Goal: Task Accomplishment & Management: Complete application form

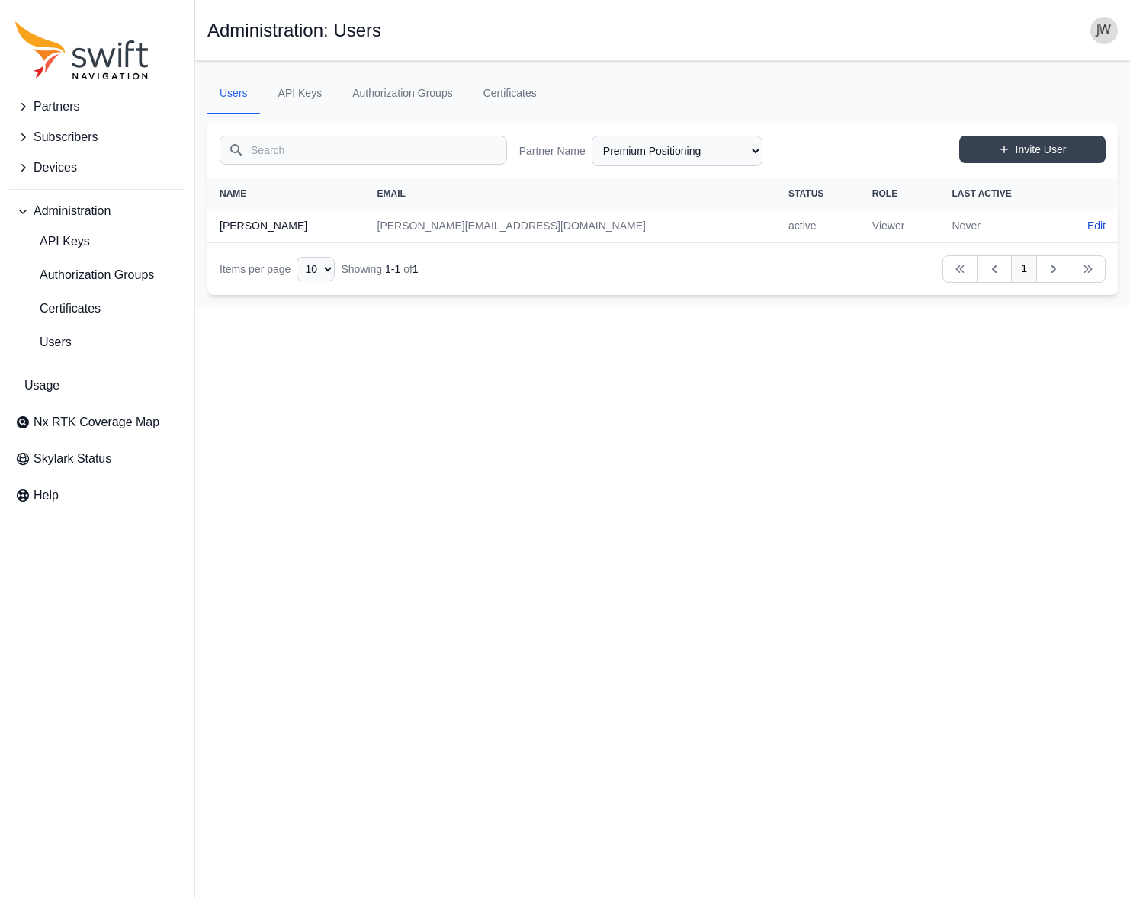
select select "41b7a50c-c0a0-42ae-b56b-5b99bef2cc14"
click at [70, 419] on span "Nx RTK Coverage Map" at bounding box center [97, 422] width 126 height 18
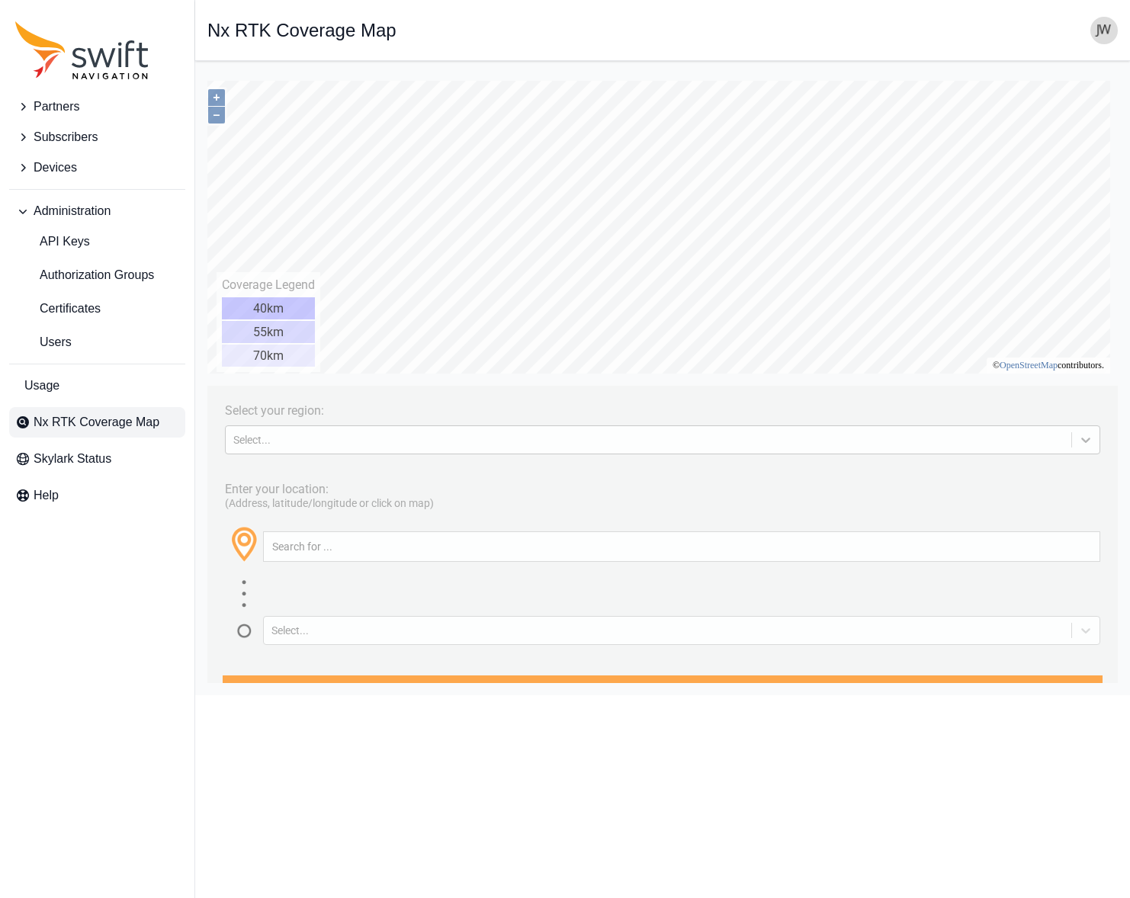
click at [1079, 441] on icon at bounding box center [1085, 439] width 15 height 15
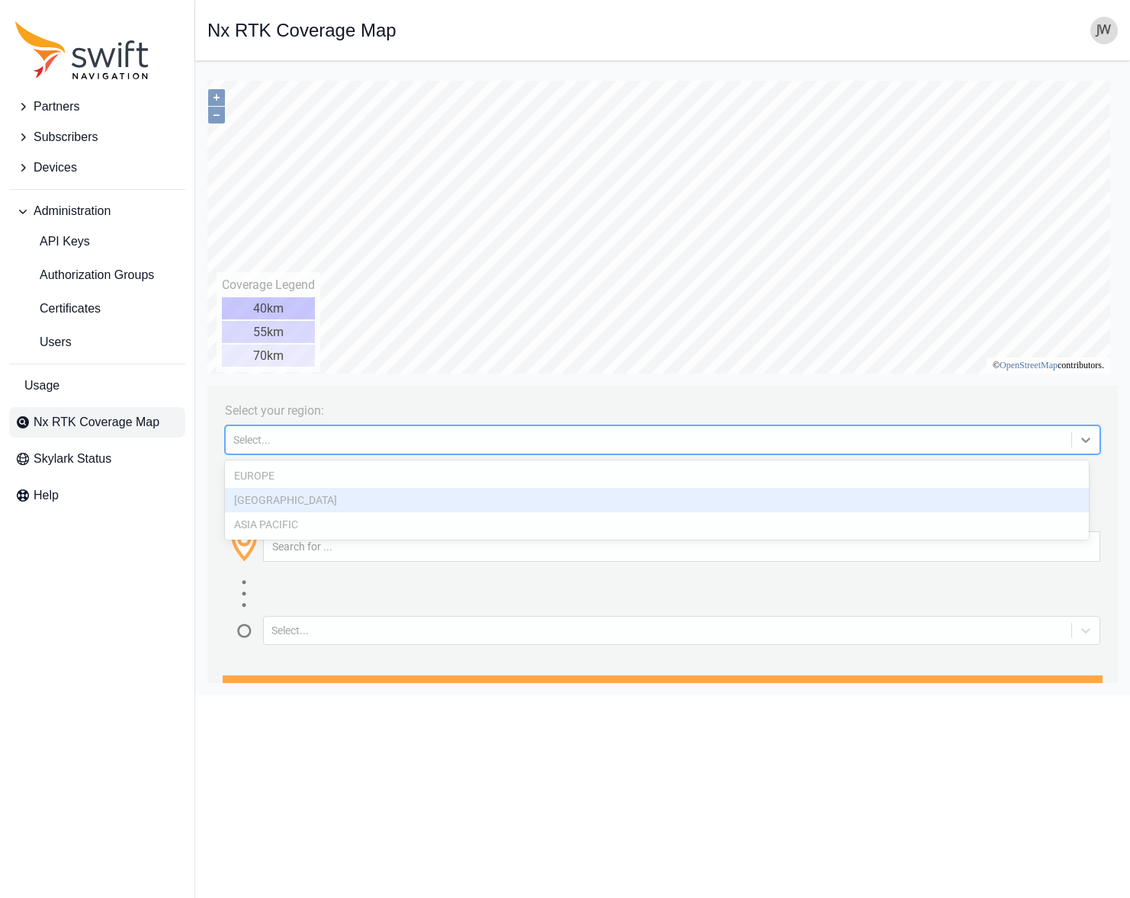
click at [663, 499] on div "[GEOGRAPHIC_DATA]" at bounding box center [657, 500] width 864 height 24
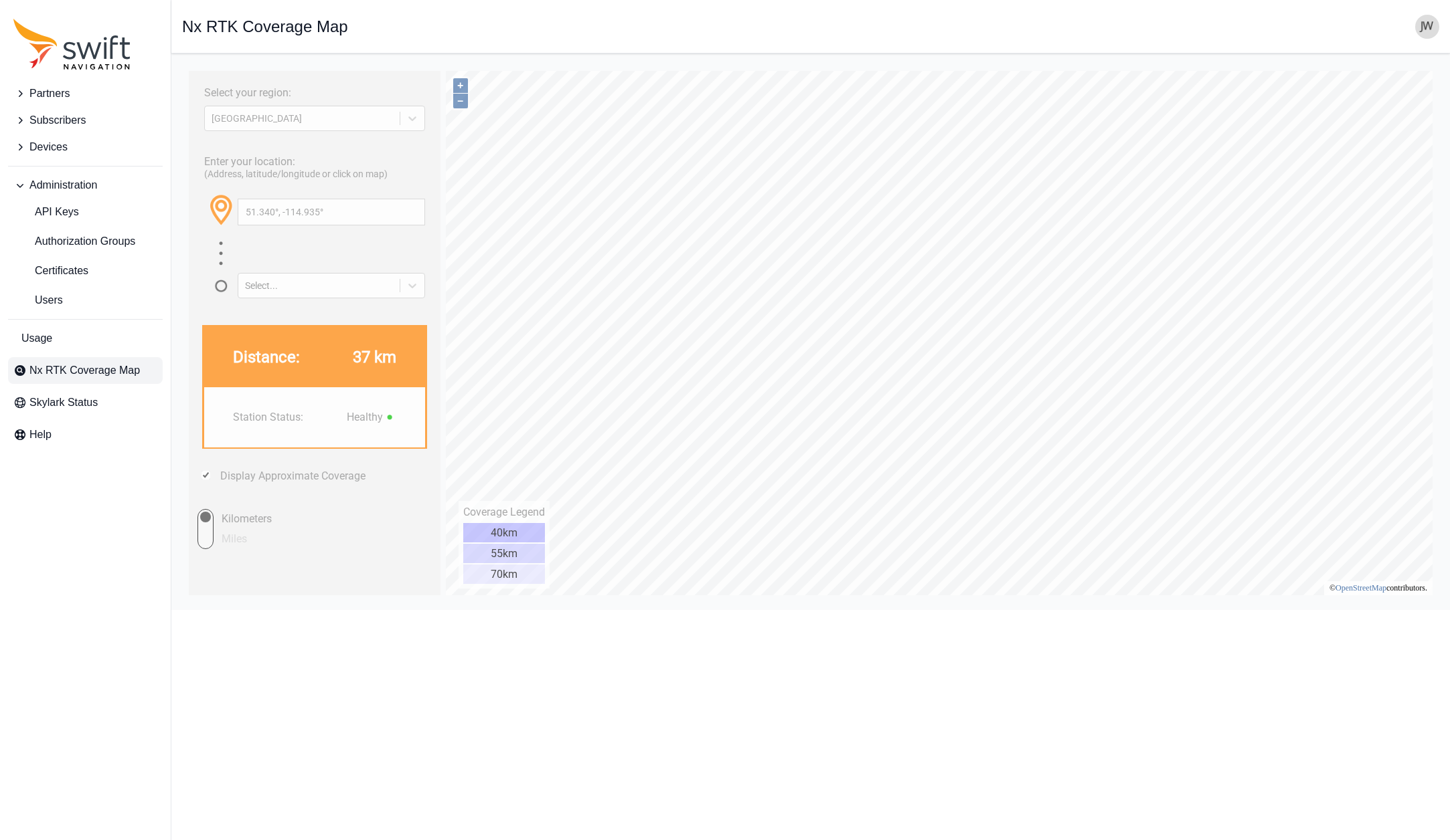
type input "51.385°, -115.075°"
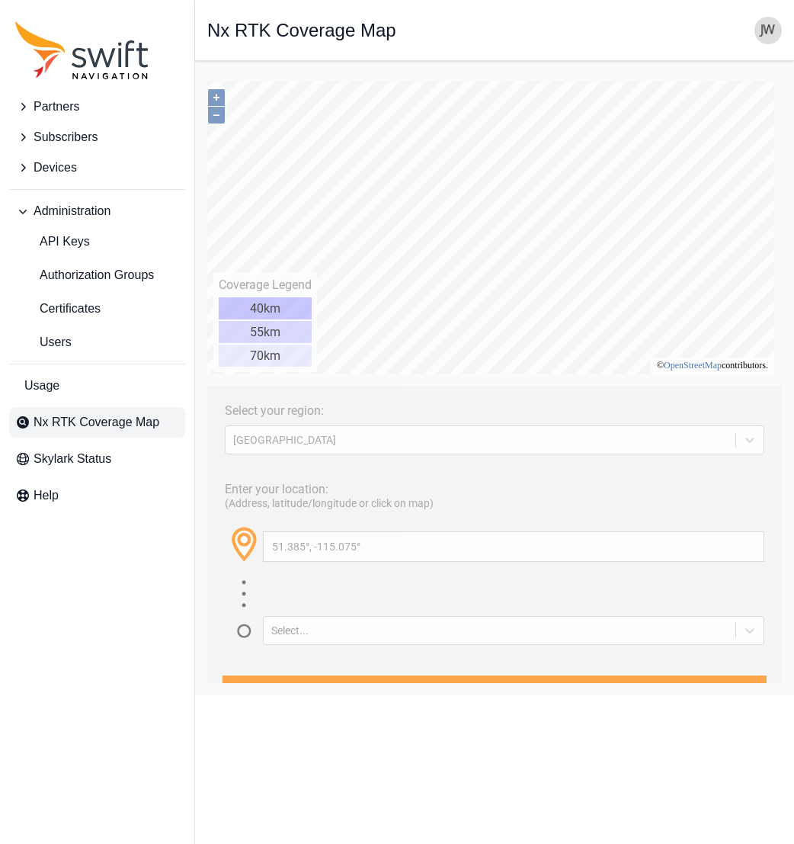
click at [67, 105] on span "Partners" at bounding box center [57, 107] width 46 height 18
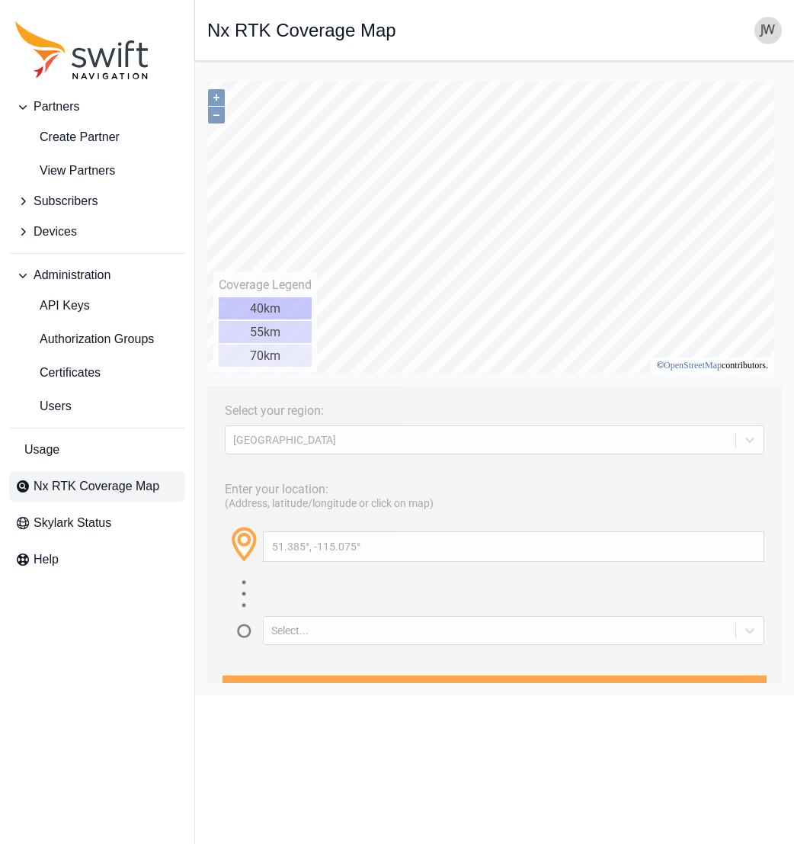
click at [27, 200] on icon "Sidenav" at bounding box center [22, 201] width 15 height 15
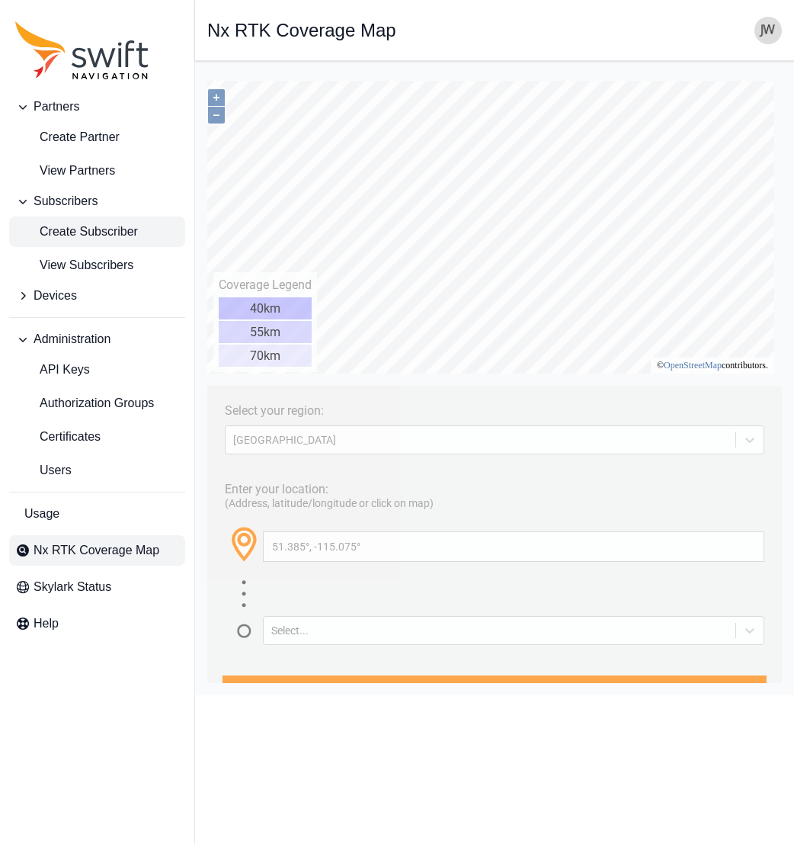
click at [73, 230] on span "Create Subscriber" at bounding box center [76, 232] width 123 height 18
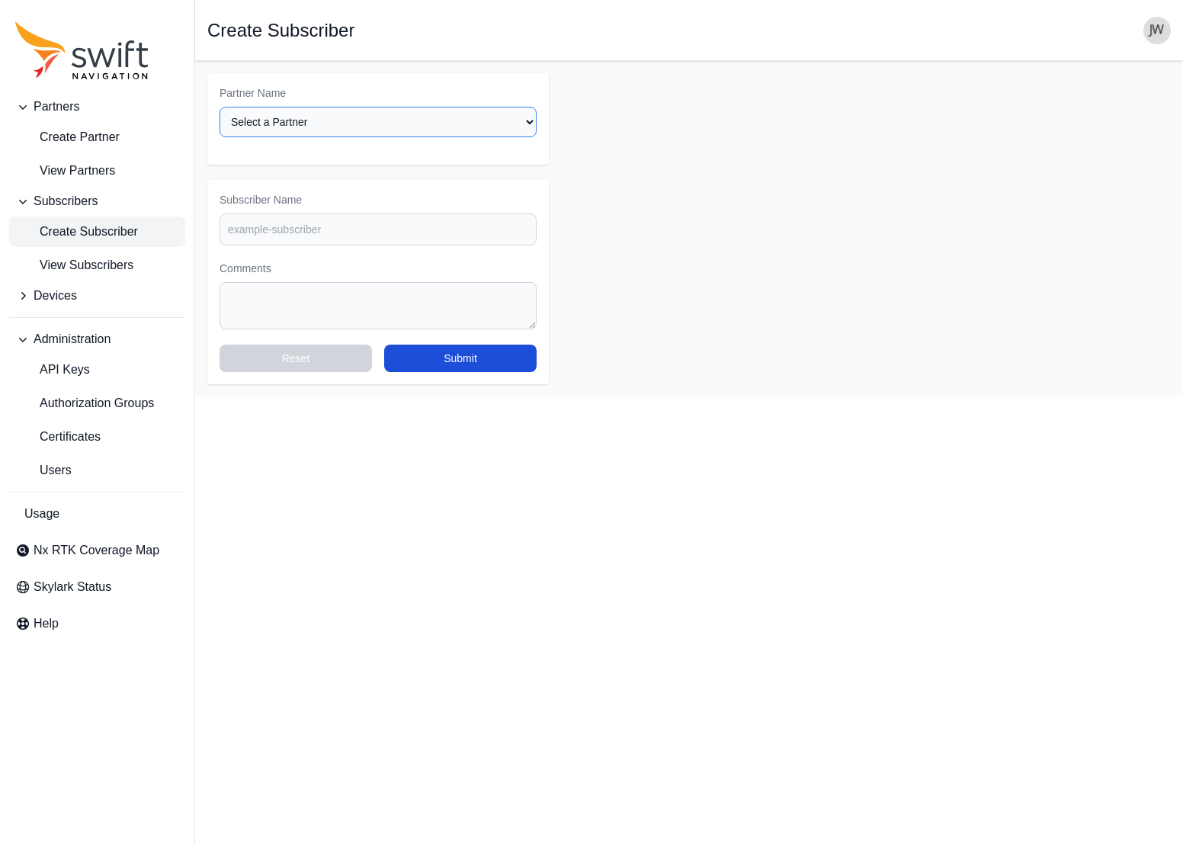
select select "ab3272ce-40d0-4c94-a524-96a758ab755c"
click at [69, 164] on span "View Partners" at bounding box center [65, 171] width 100 height 18
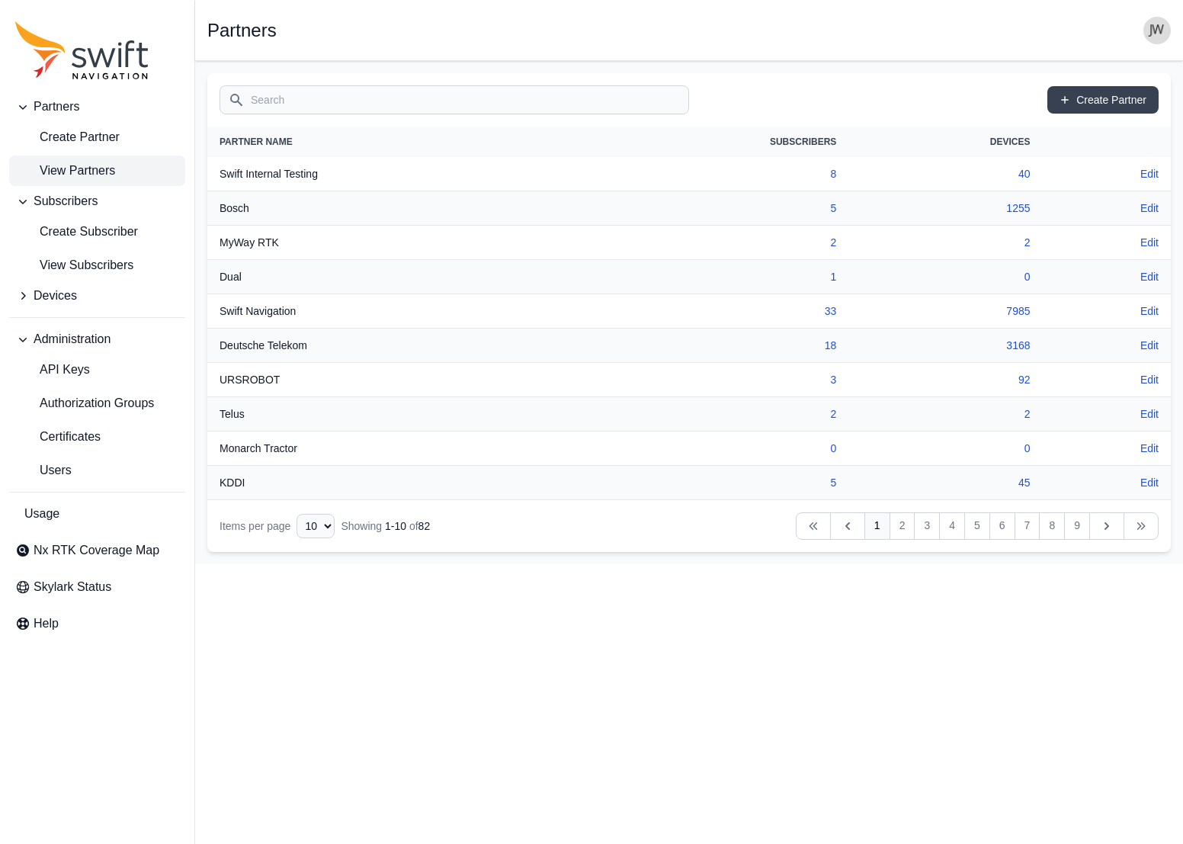
click at [561, 88] on input "Search" at bounding box center [454, 99] width 469 height 29
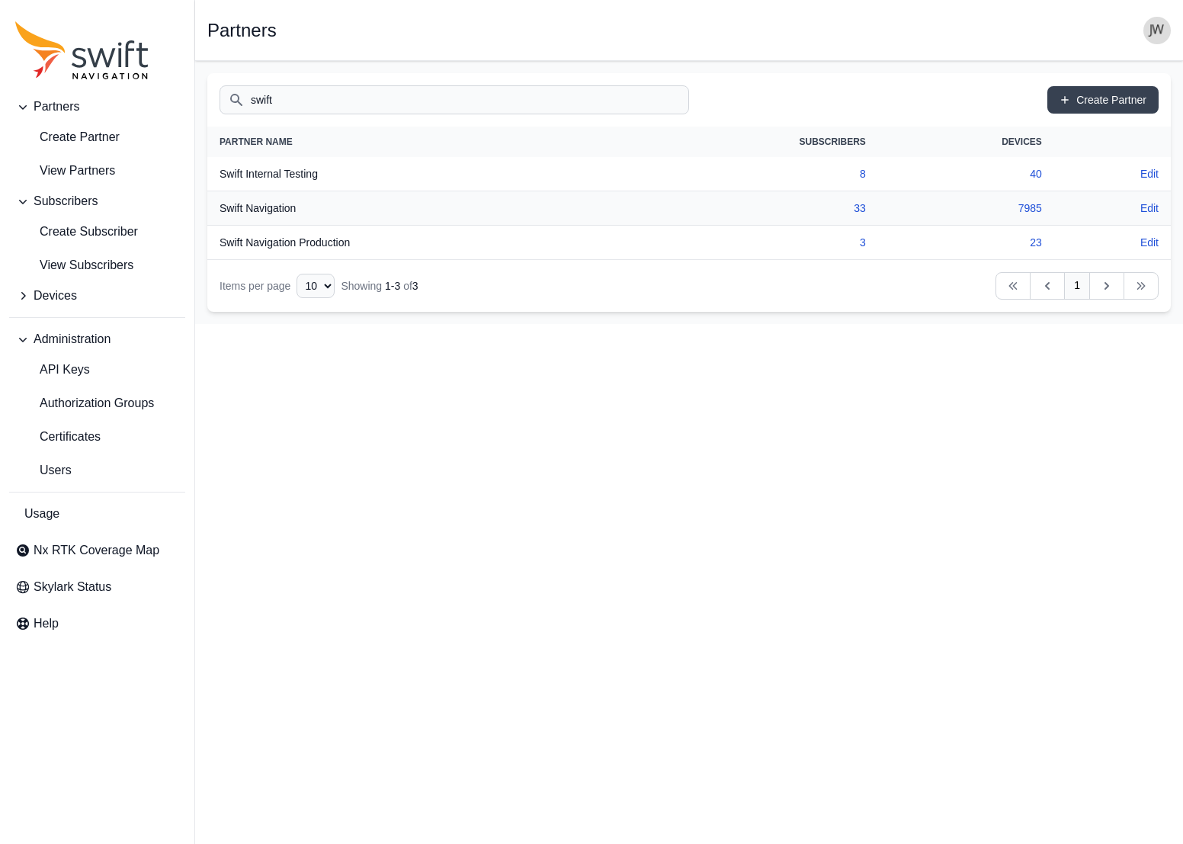
type input "swift"
click at [263, 210] on th "Swift Navigation" at bounding box center [418, 208] width 422 height 34
click at [859, 206] on link "33" at bounding box center [860, 208] width 12 height 12
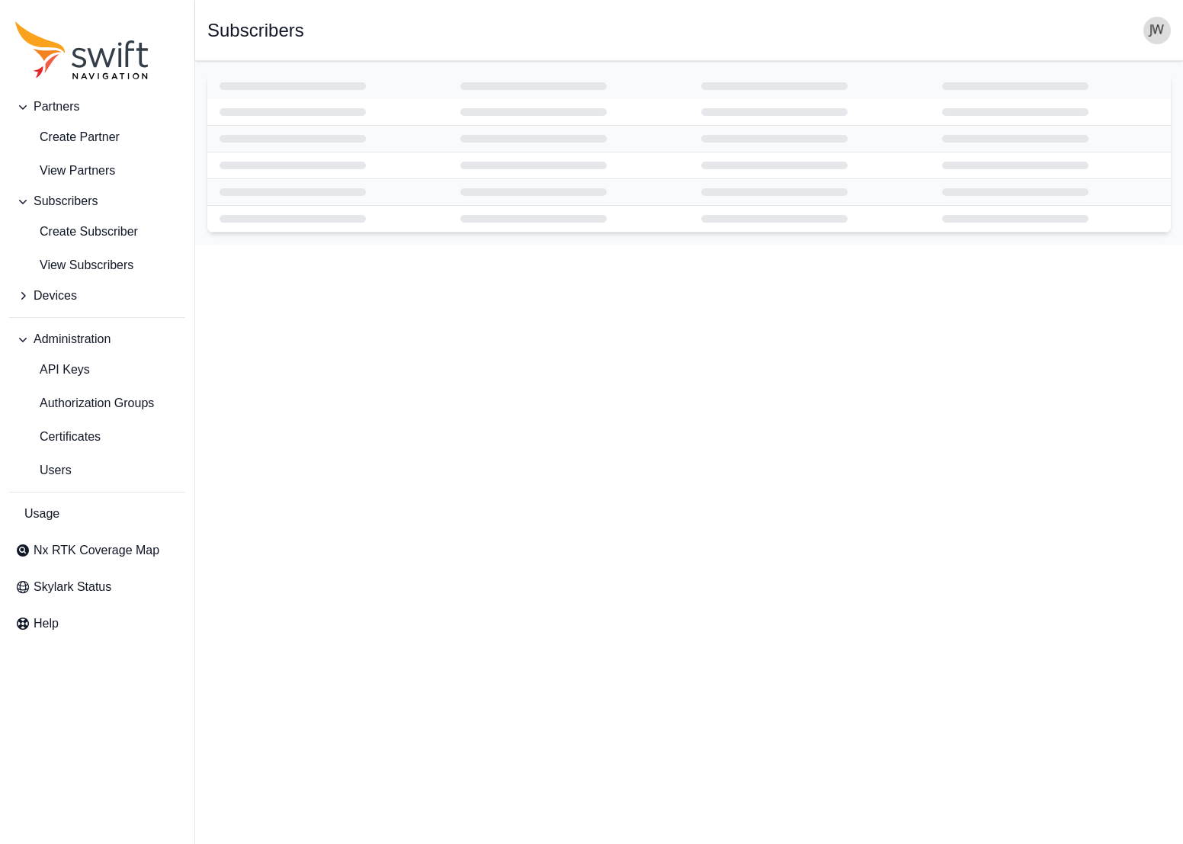
select select "ab3272ce-40d0-4c94-a524-96a758ab755c"
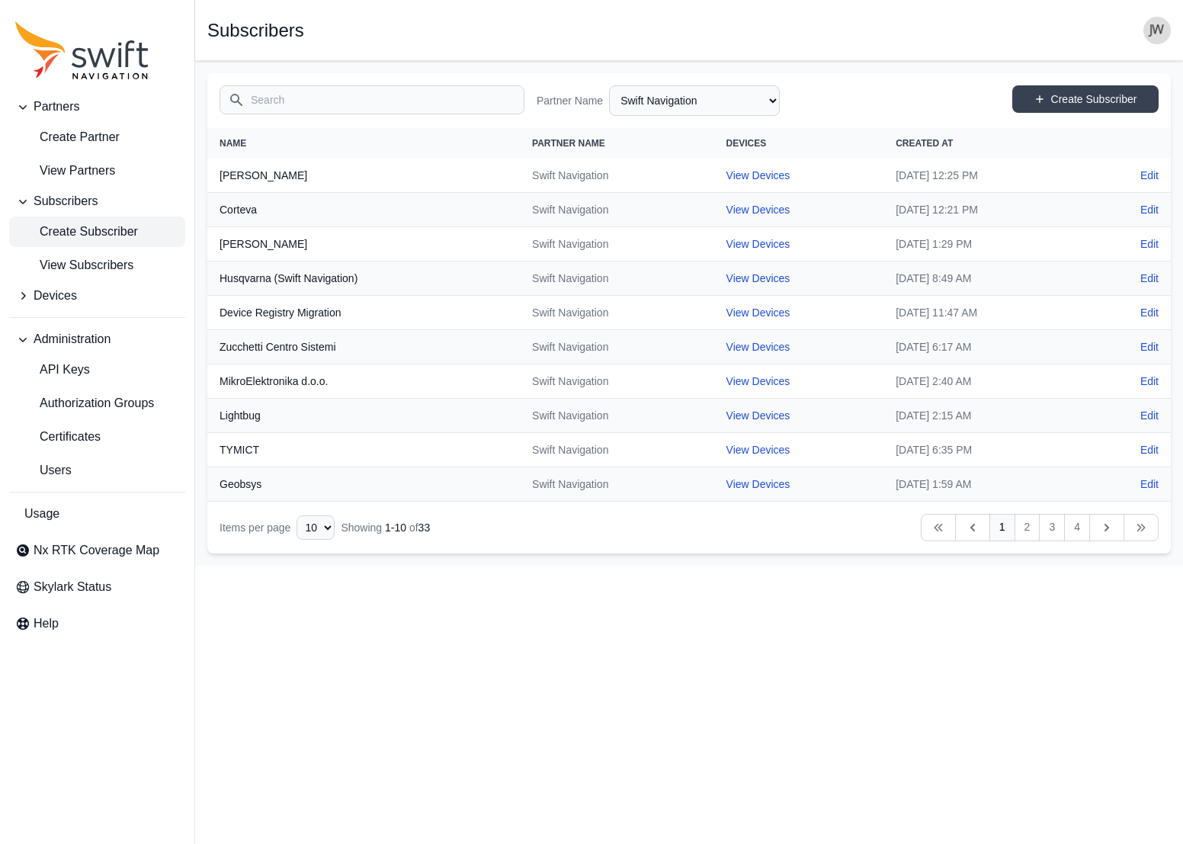
click at [81, 232] on span "Create Subscriber" at bounding box center [76, 232] width 123 height 18
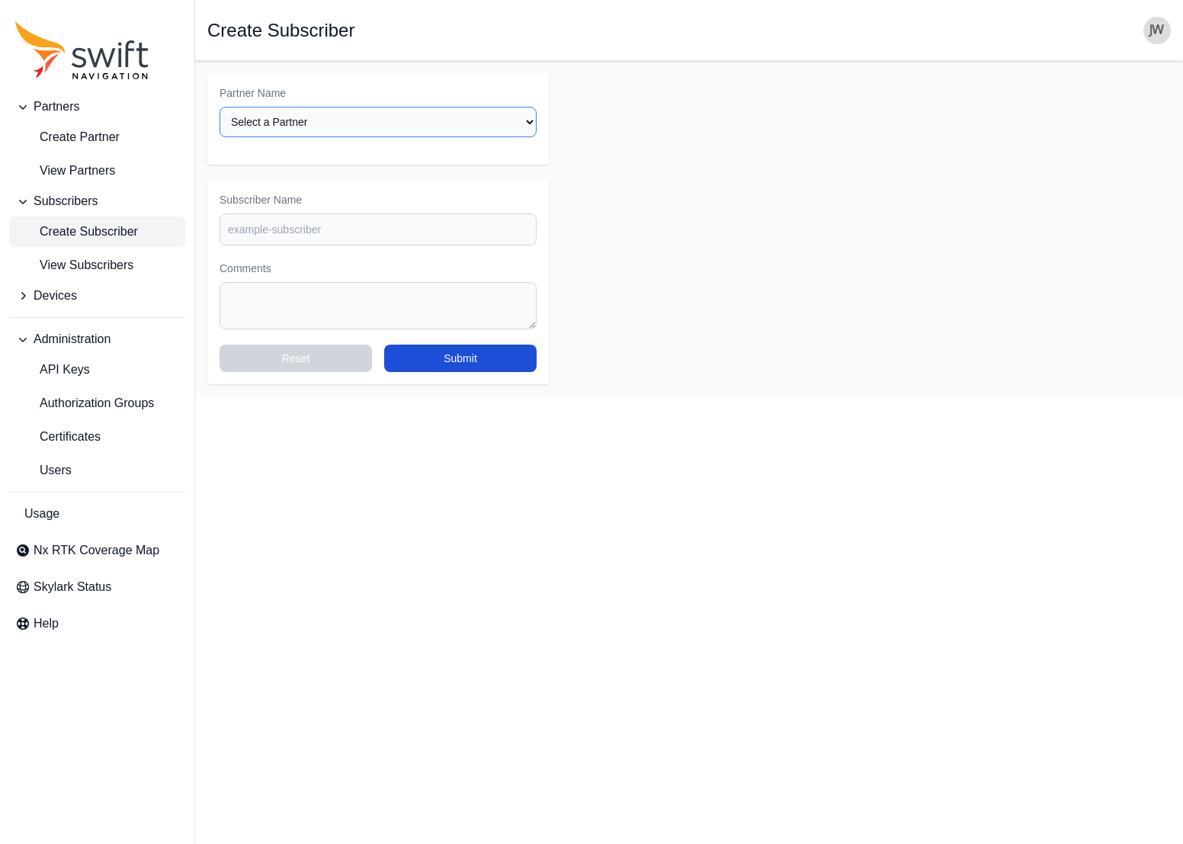
select select "ab3272ce-40d0-4c94-a524-96a758ab755c"
click at [322, 213] on input "Subscriber Name" at bounding box center [378, 229] width 317 height 32
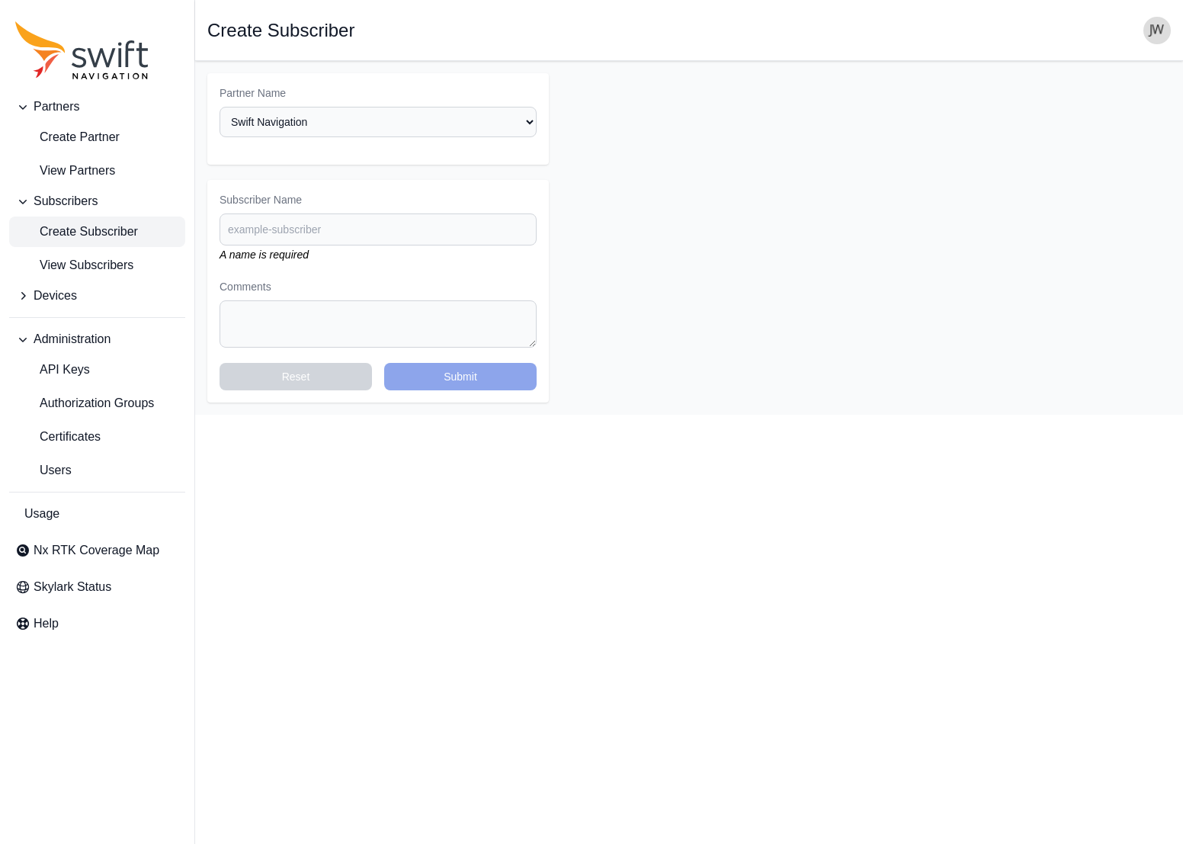
click at [82, 229] on span "Create Subscriber" at bounding box center [76, 232] width 123 height 18
click at [87, 137] on span "Create Partner" at bounding box center [67, 137] width 104 height 18
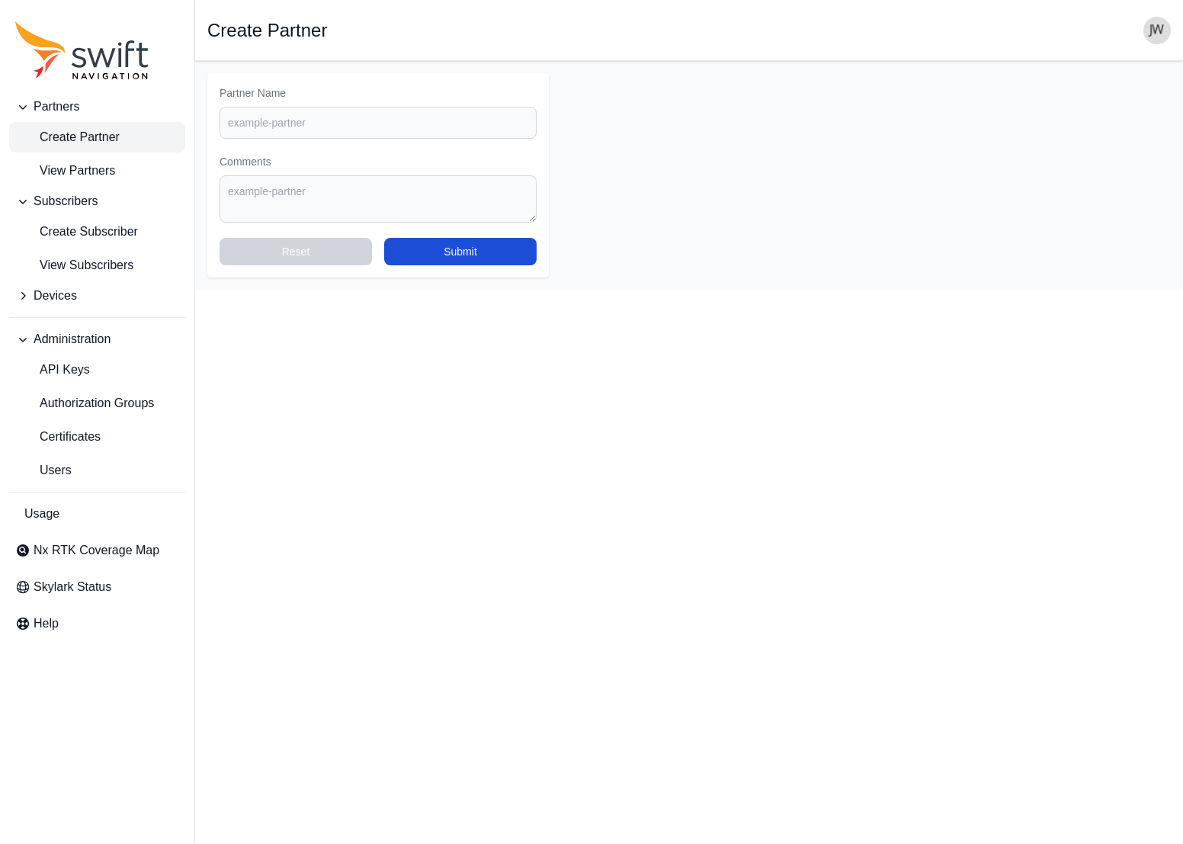
click at [24, 299] on icon "Sidenav" at bounding box center [22, 295] width 15 height 15
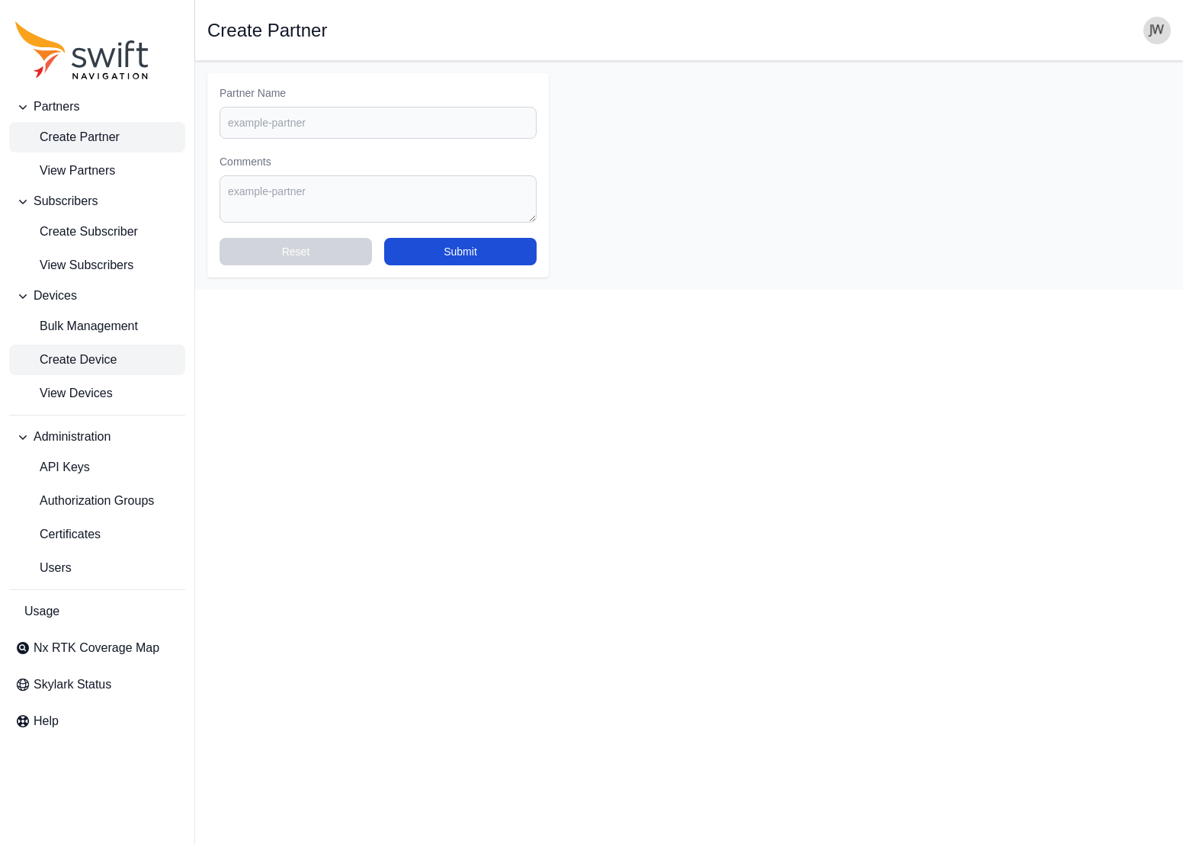
click at [96, 361] on span "Create Device" at bounding box center [65, 360] width 101 height 18
select select "ab3272ce-40d0-4c94-a524-96a758ab755c"
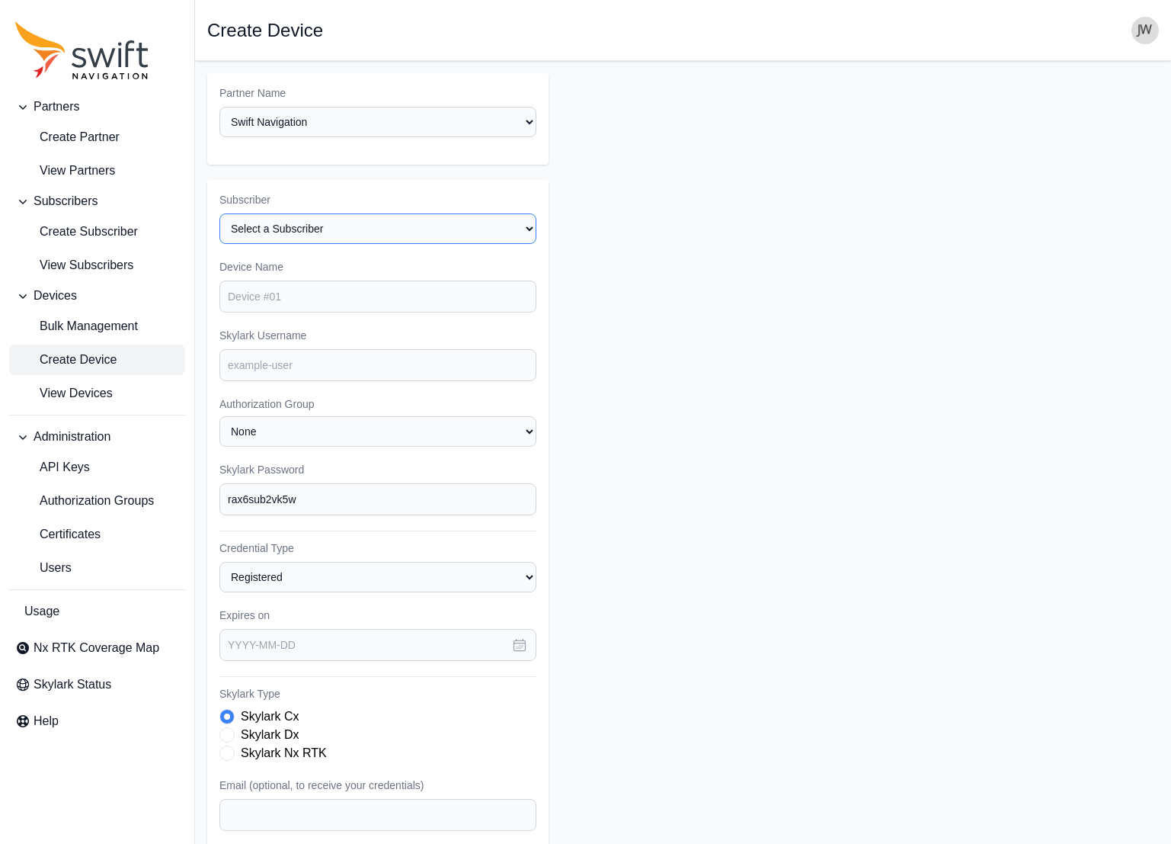
select select "8f022dce-3eb1-4943-ab46-3302f59893f0"
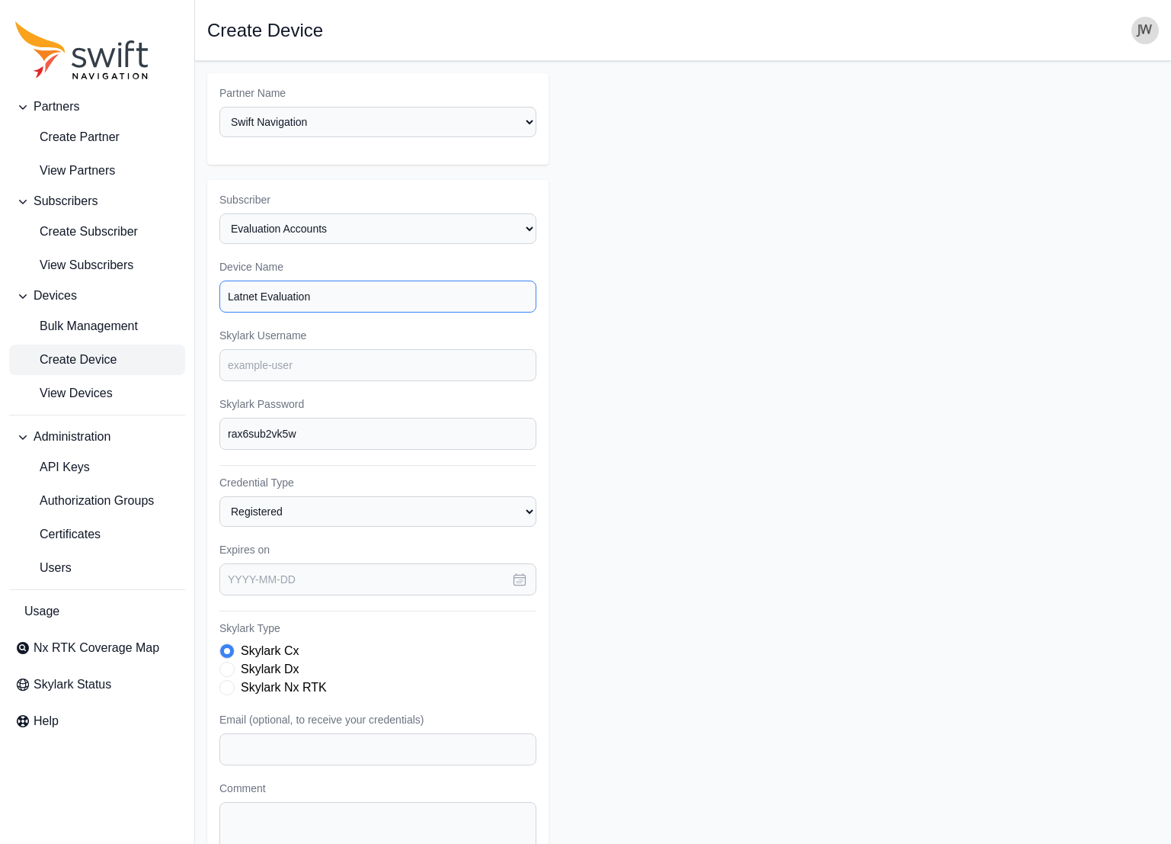
type input "Latnet Evaluation"
click at [401, 349] on input "Skylark Username" at bounding box center [378, 365] width 317 height 32
type input "latnet1"
drag, startPoint x: 318, startPoint y: 411, endPoint x: 206, endPoint y: 414, distance: 112.1
click at [206, 414] on main "Open sidebar Create Device Partner Name Select a Partner AlpsAlpine Asensing Ba…" at bounding box center [683, 511] width 976 height 901
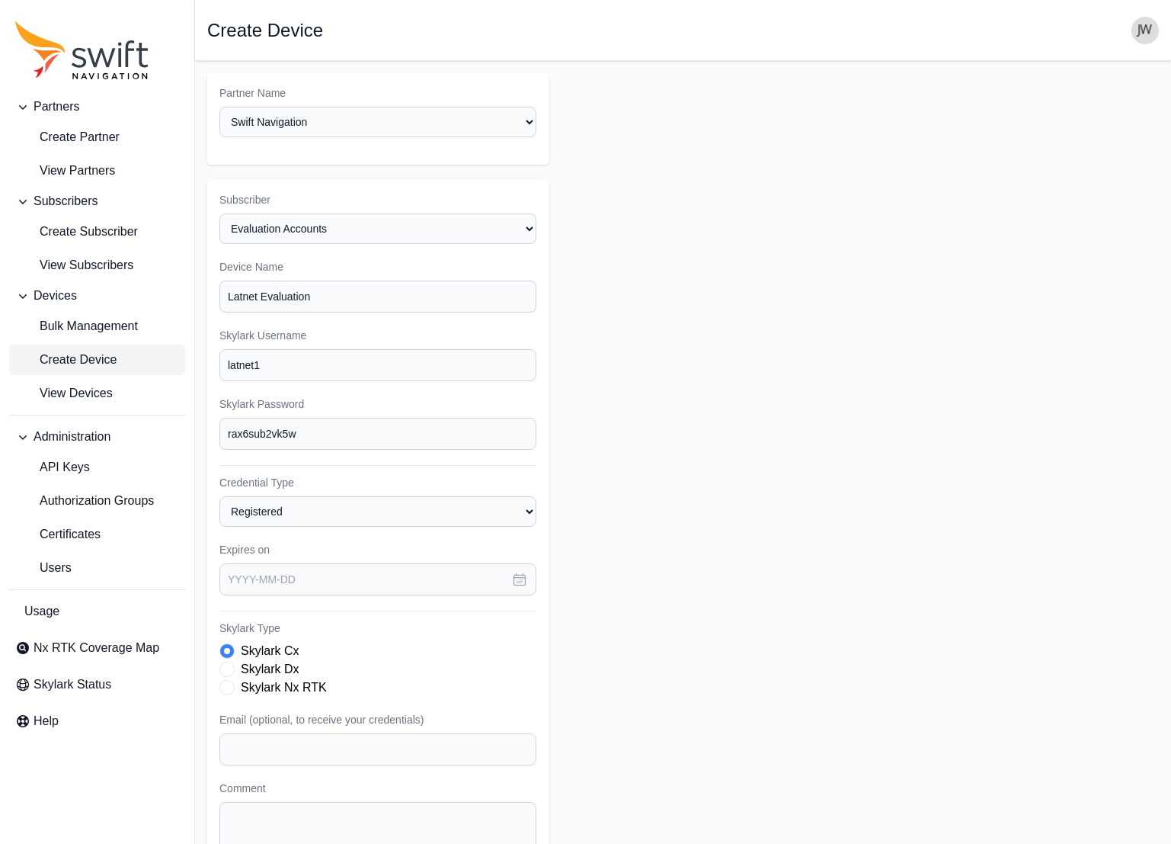
click at [228, 680] on span "Skylark Type" at bounding box center [227, 687] width 15 height 15
click at [518, 572] on icon "button" at bounding box center [519, 579] width 15 height 15
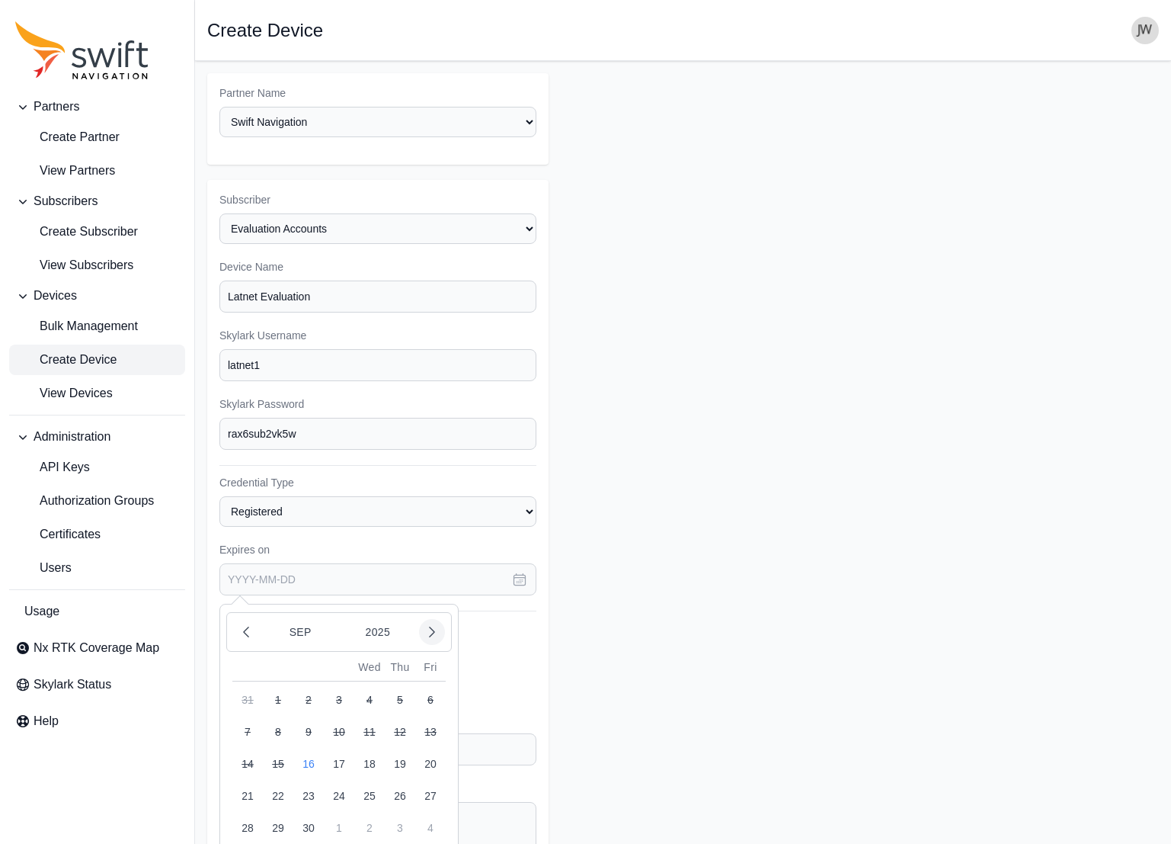
click at [437, 624] on icon "button" at bounding box center [432, 631] width 15 height 15
click at [248, 780] on button "16" at bounding box center [247, 795] width 30 height 30
type input "[DATE]"
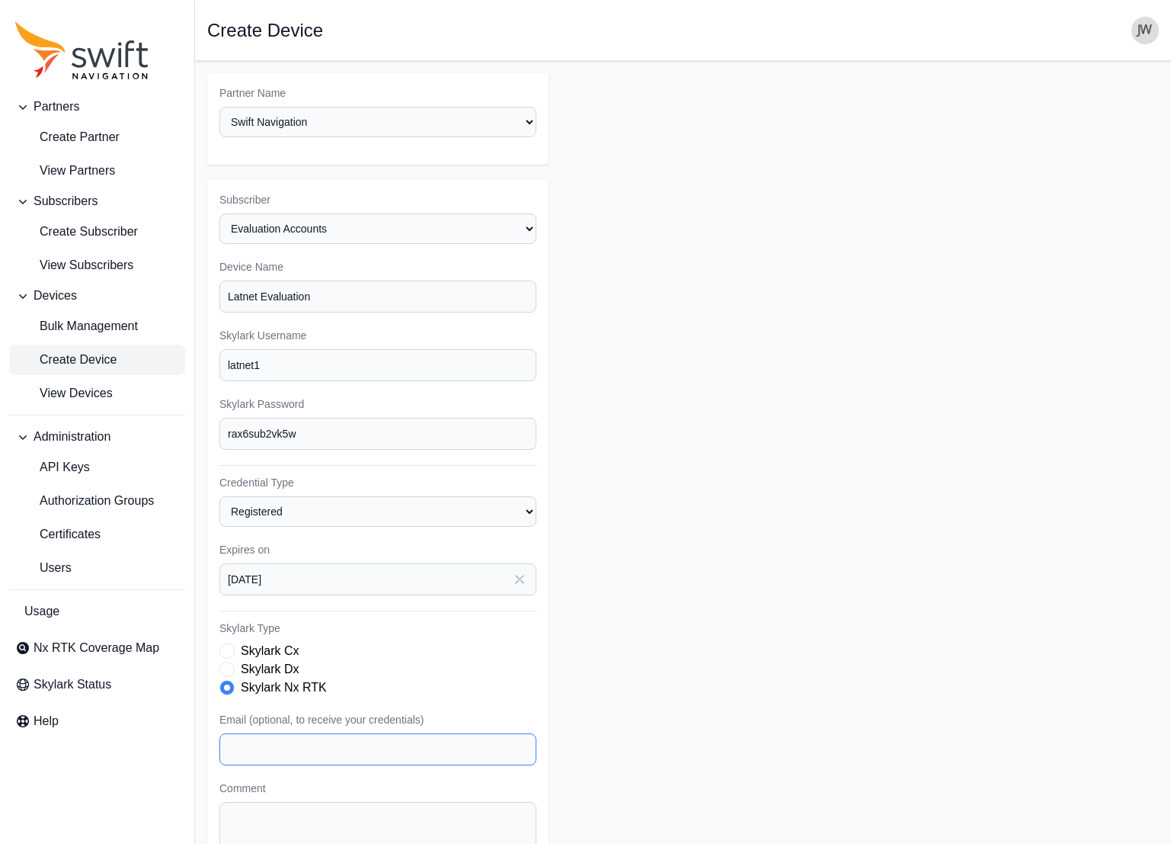
click at [274, 733] on input "Email (optional, to receive your credentials)" at bounding box center [378, 749] width 317 height 32
paste input "[EMAIL_ADDRESS][DOMAIN_NAME]"
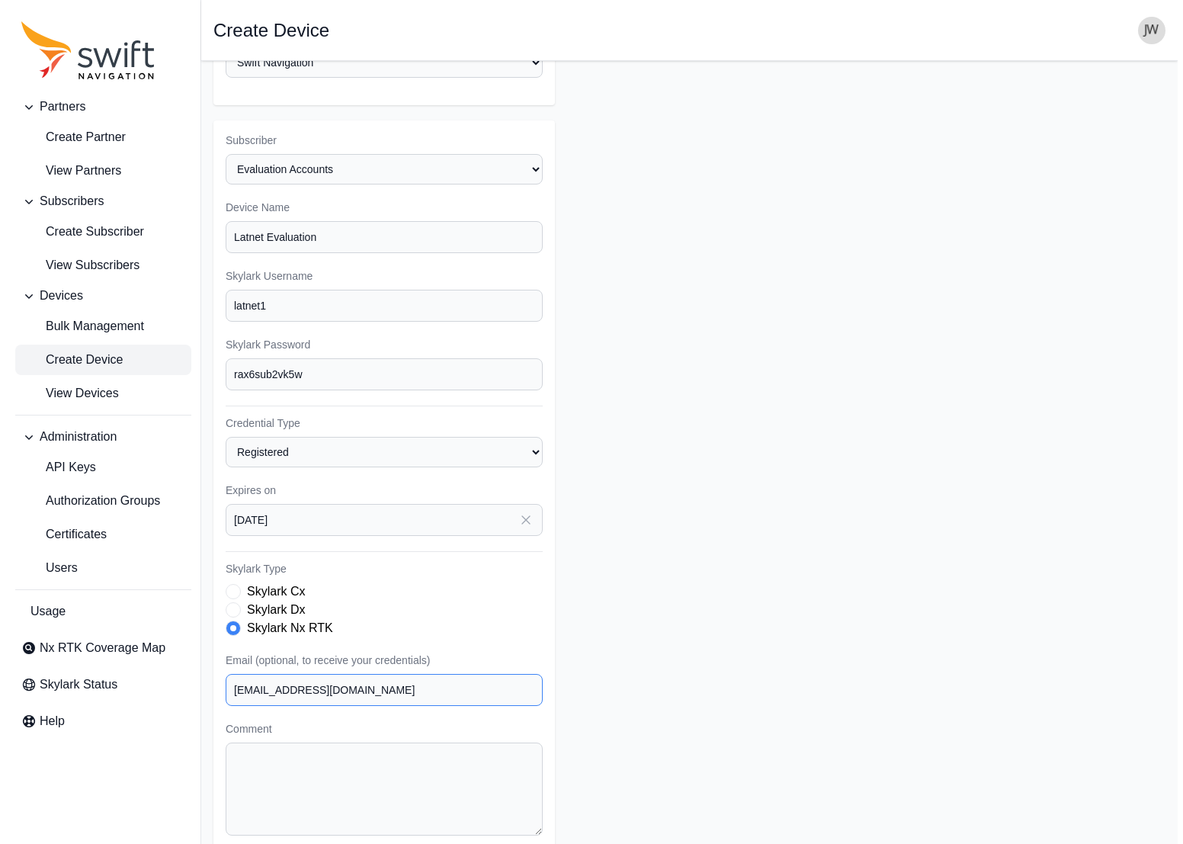
scroll to position [79, 0]
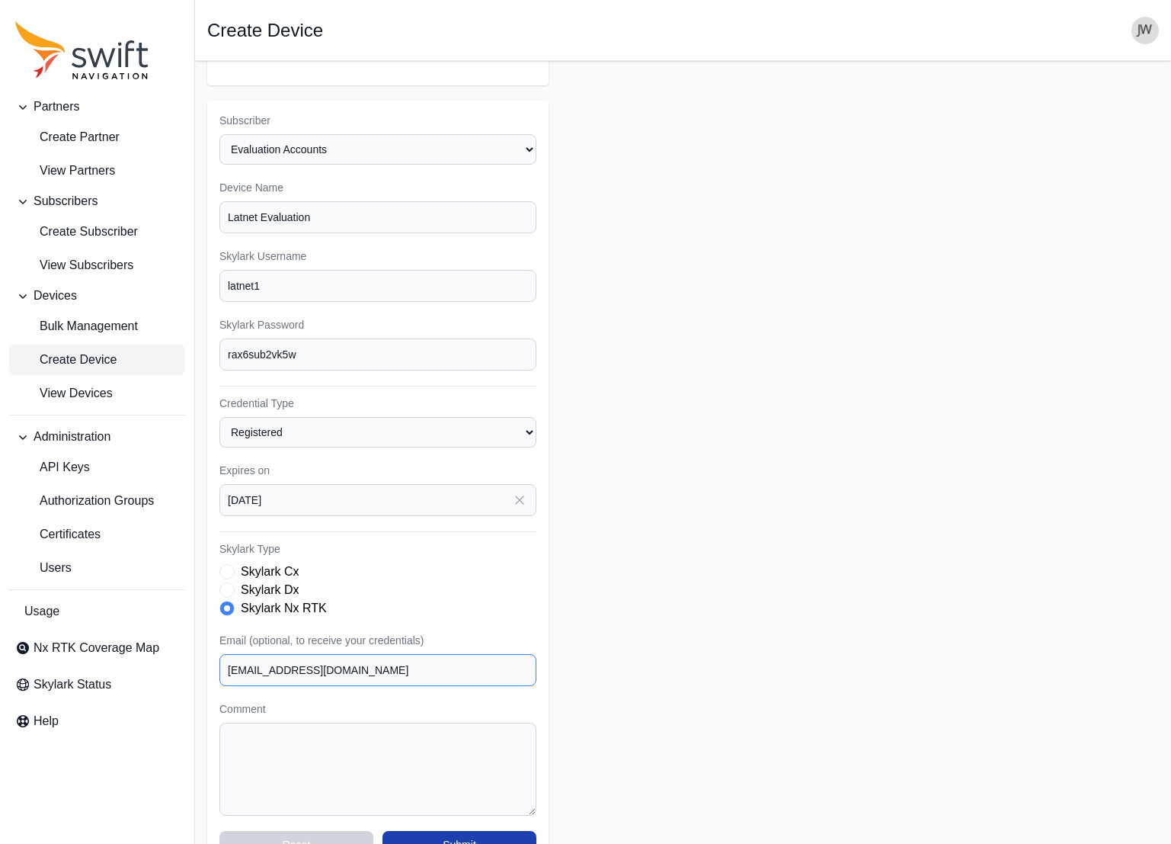
type input "[EMAIL_ADDRESS][DOMAIN_NAME]"
click at [449, 831] on button "Submit" at bounding box center [460, 844] width 154 height 27
